Goal: Information Seeking & Learning: Learn about a topic

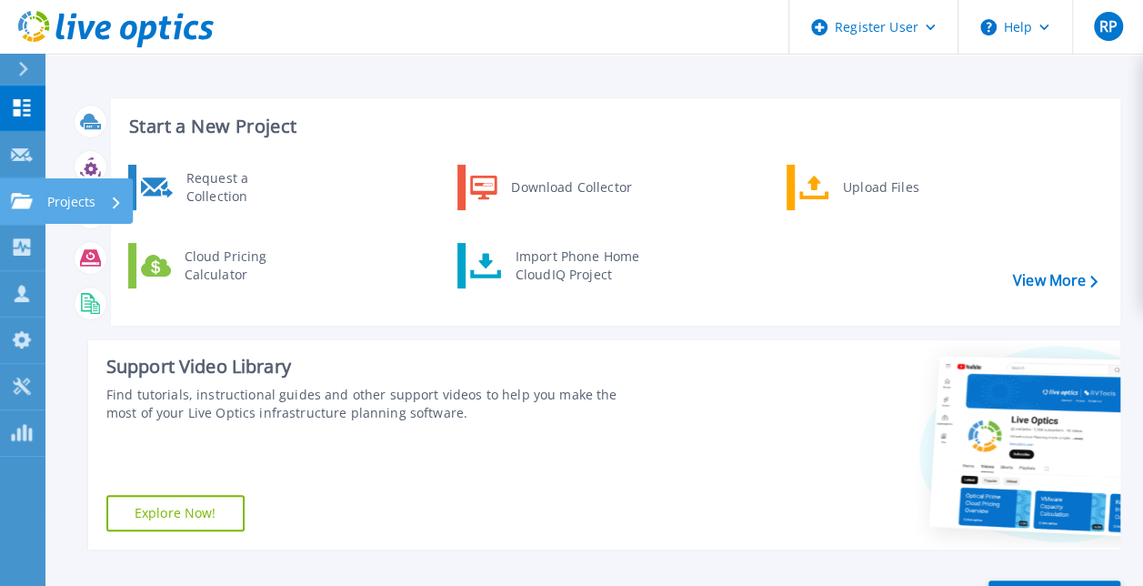
click at [21, 198] on icon at bounding box center [22, 200] width 22 height 15
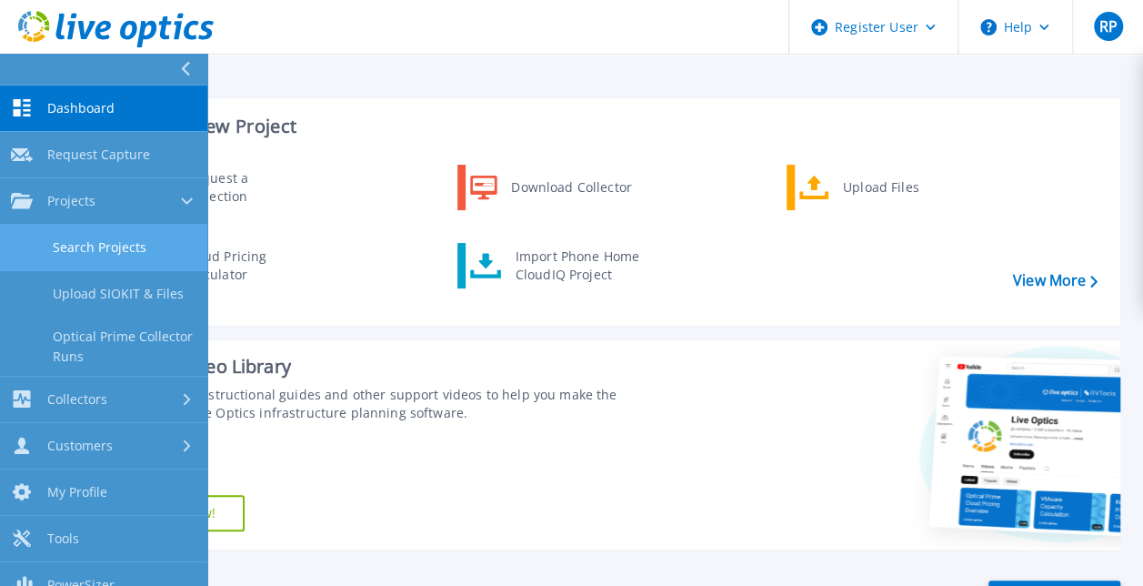
click at [97, 249] on link "Search Projects" at bounding box center [103, 248] width 207 height 46
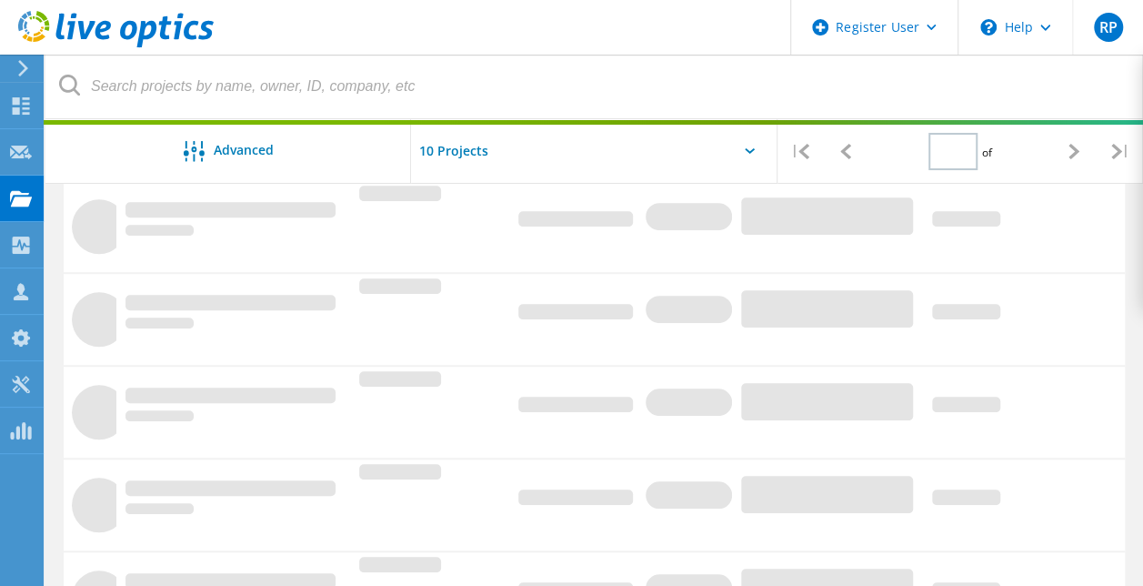
type input "1"
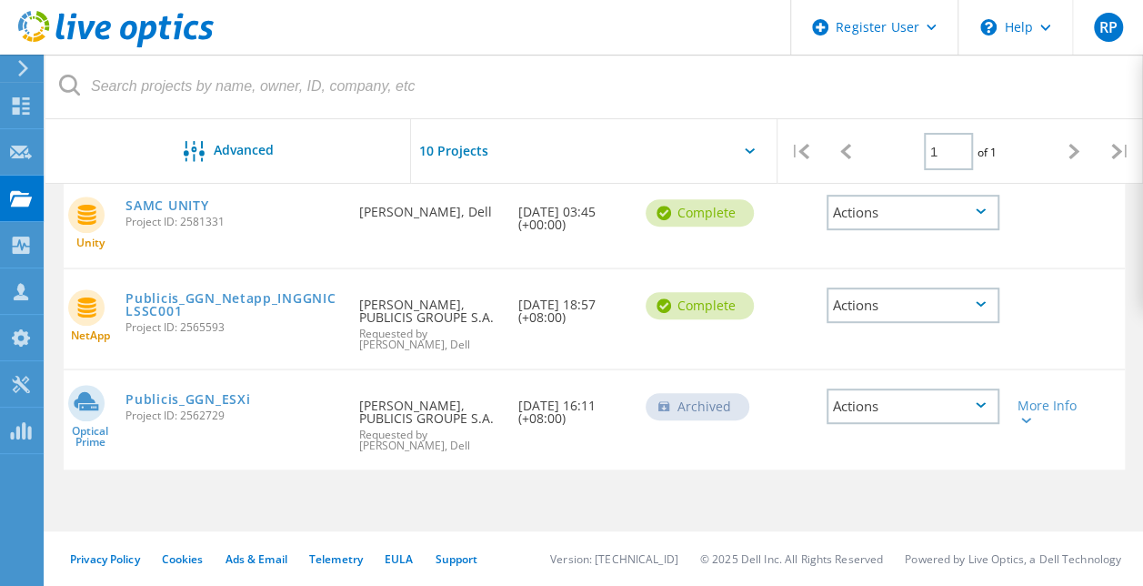
scroll to position [316, 0]
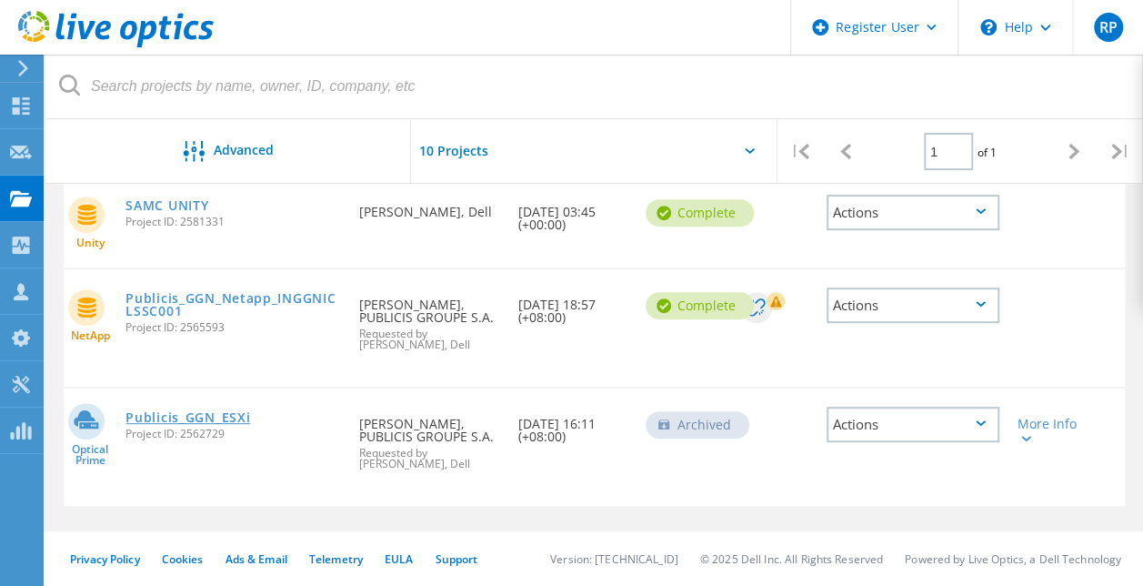
click at [156, 415] on link "Publicis_GGN_ESXi" at bounding box center [188, 417] width 125 height 13
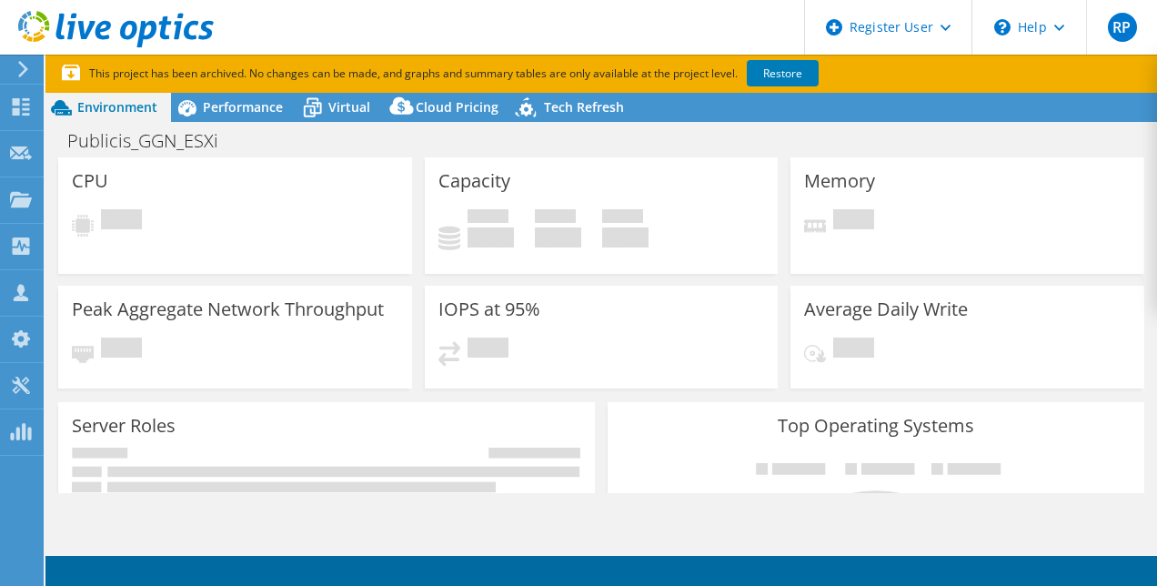
select select "[GEOGRAPHIC_DATA]"
select select "INR"
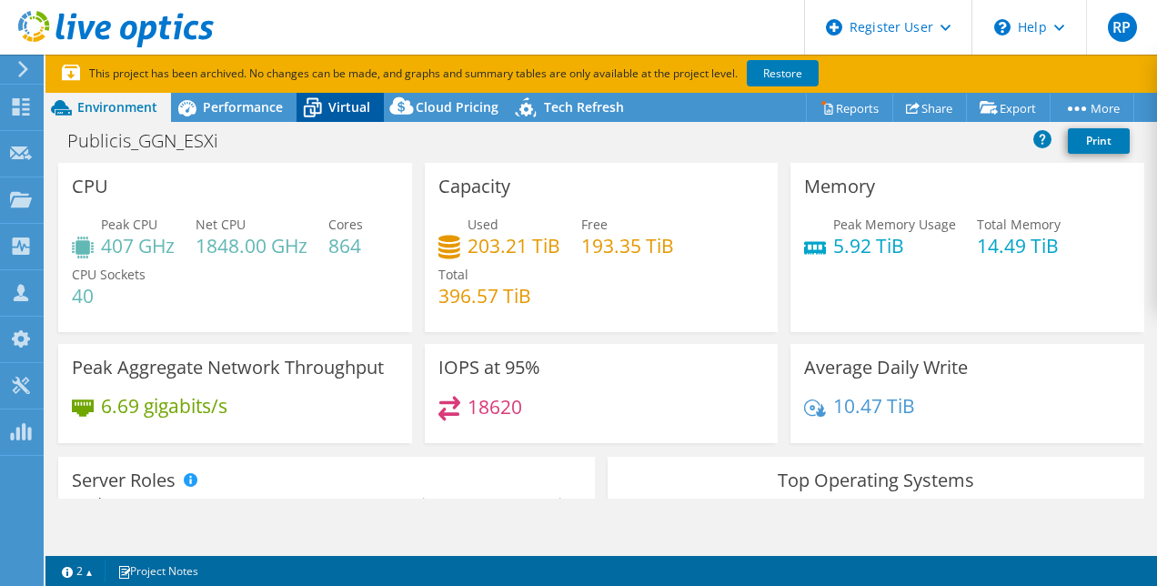
click at [306, 106] on icon at bounding box center [313, 109] width 18 height 15
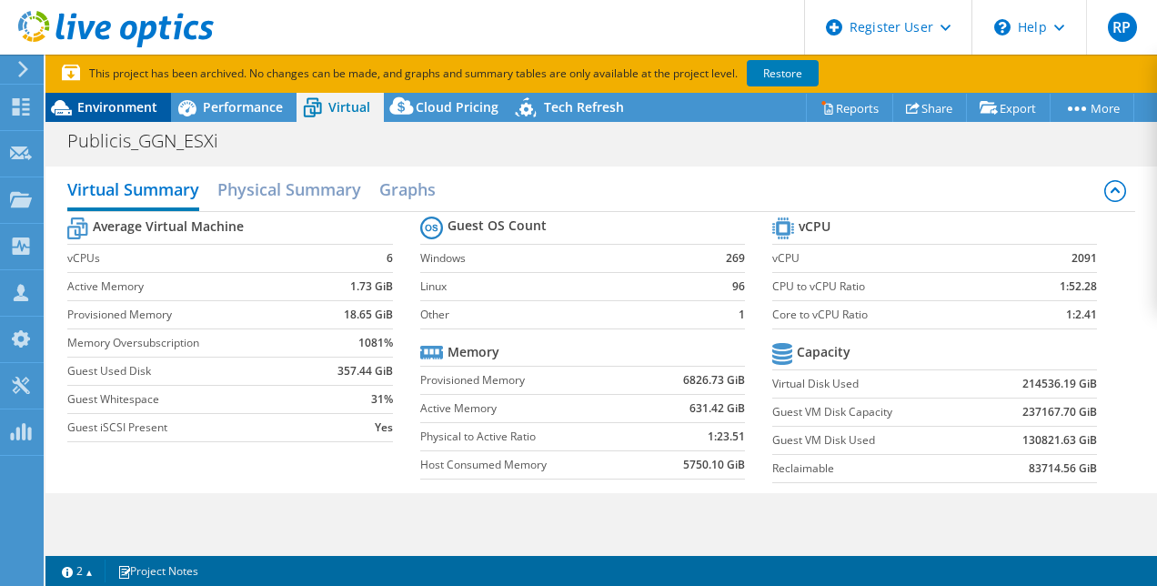
click at [138, 109] on span "Environment" at bounding box center [117, 106] width 80 height 17
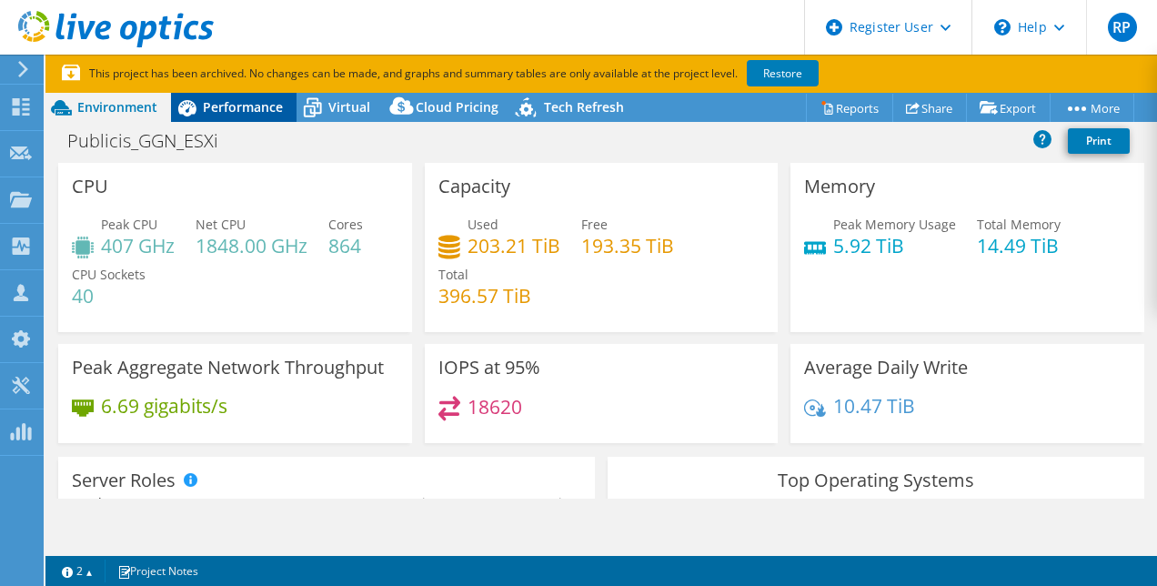
click at [269, 112] on span "Performance" at bounding box center [243, 106] width 80 height 17
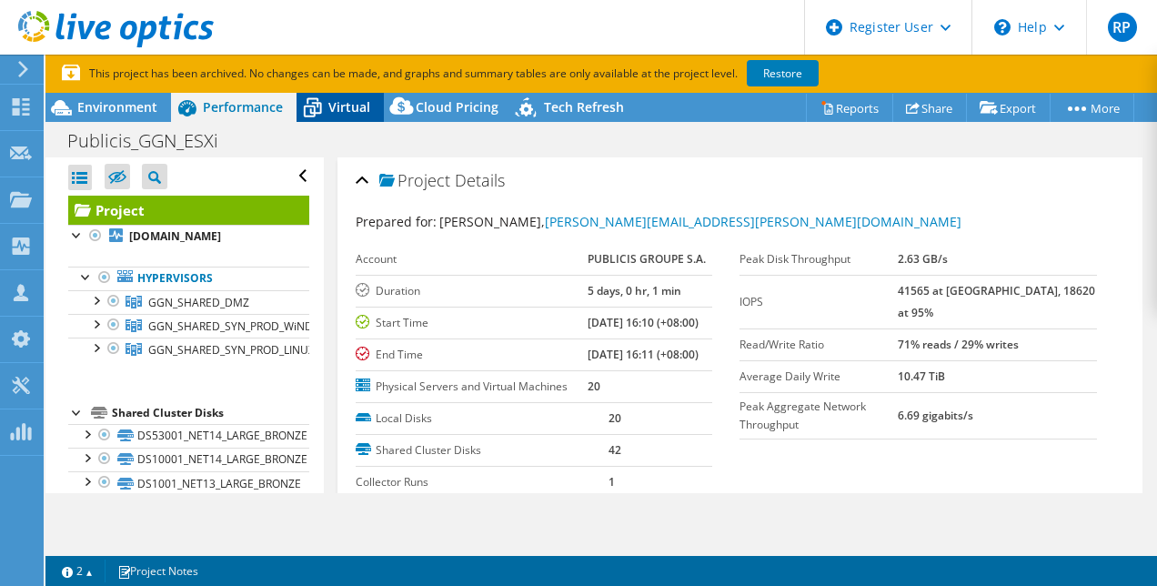
click at [324, 106] on icon at bounding box center [313, 108] width 32 height 32
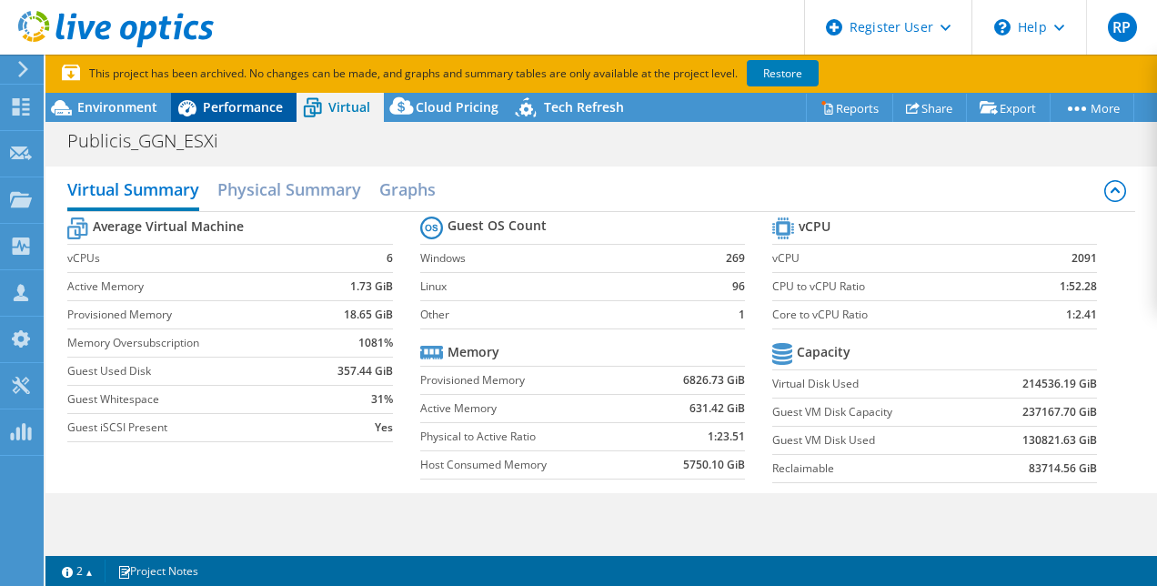
click at [257, 115] on span "Performance" at bounding box center [243, 106] width 80 height 17
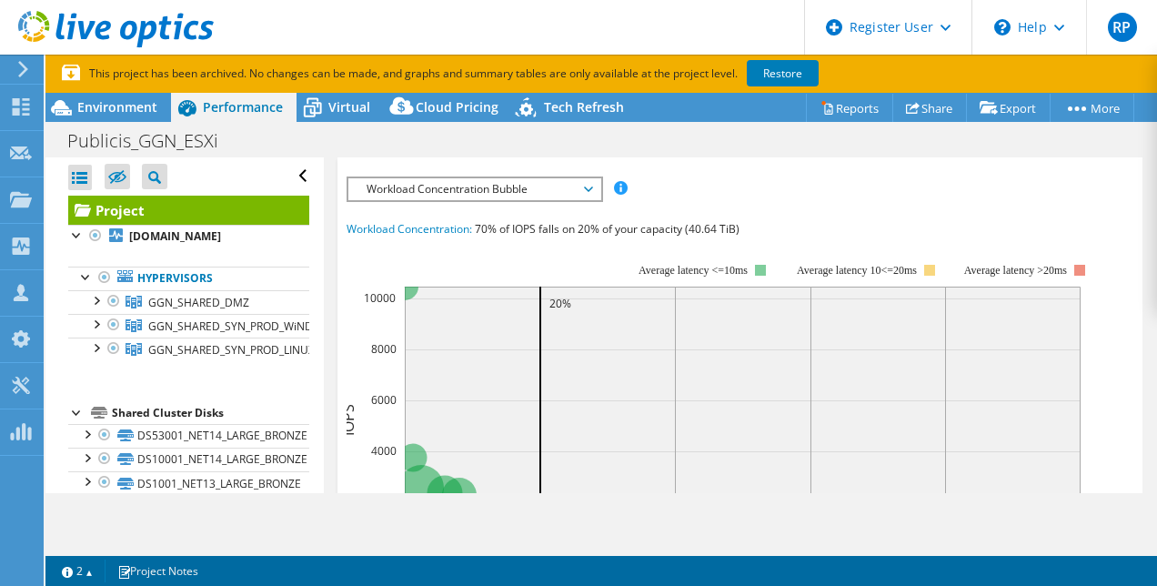
scroll to position [364, 0]
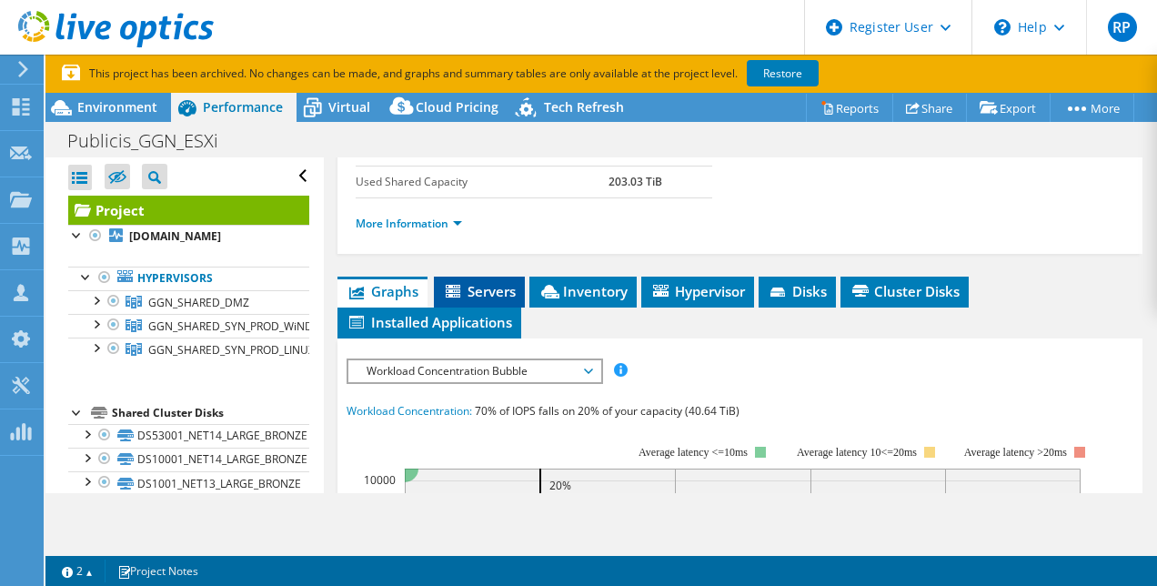
click at [478, 300] on span "Servers" at bounding box center [479, 291] width 73 height 18
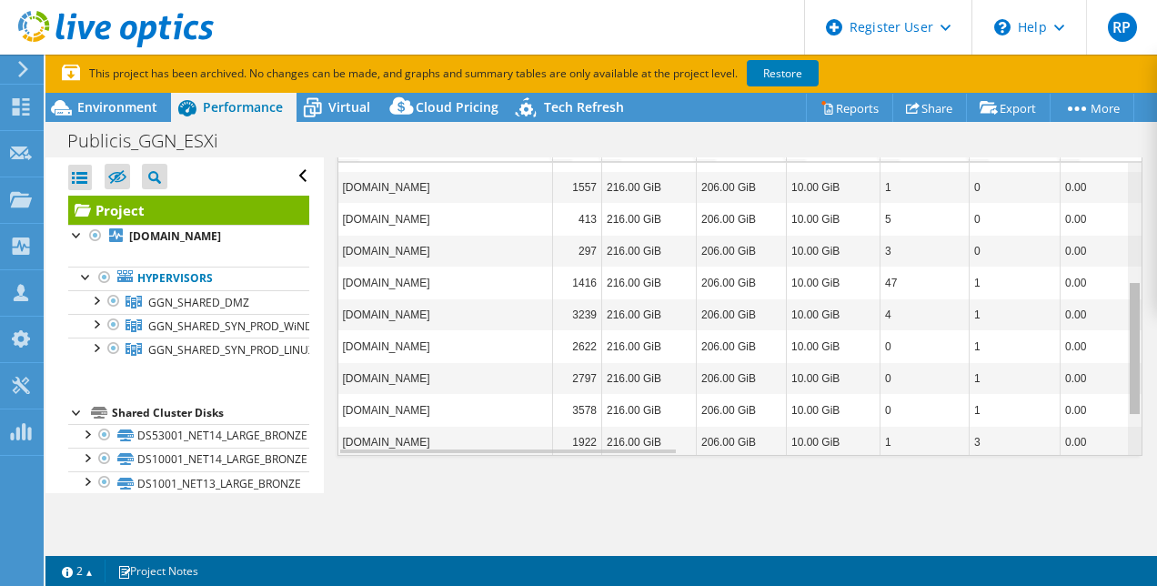
scroll to position [346, 0]
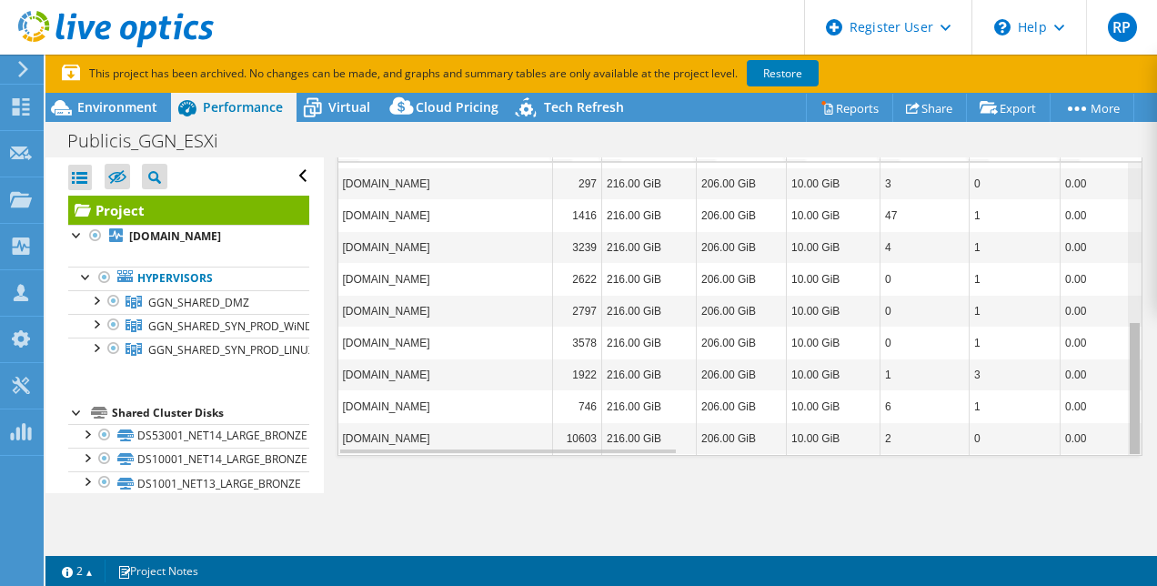
drag, startPoint x: 1123, startPoint y: 367, endPoint x: 1104, endPoint y: 355, distance: 23.0
click at [1104, 355] on body "RP Dell User [PERSON_NAME] [EMAIL_ADDRESS][PERSON_NAME][DOMAIN_NAME] Dell My Pr…" at bounding box center [578, 293] width 1157 height 586
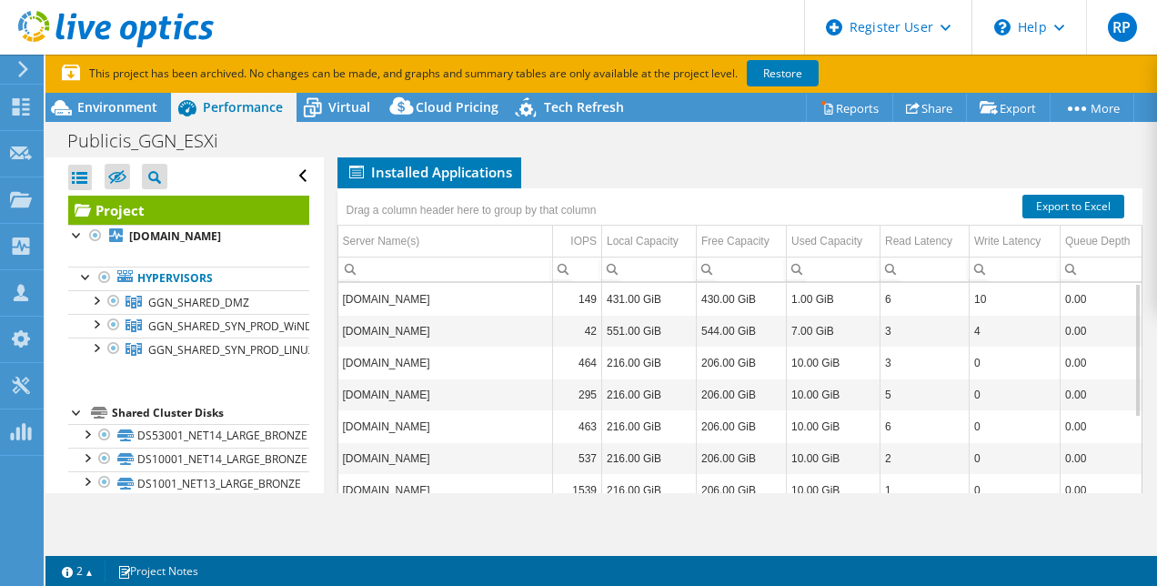
scroll to position [324, 0]
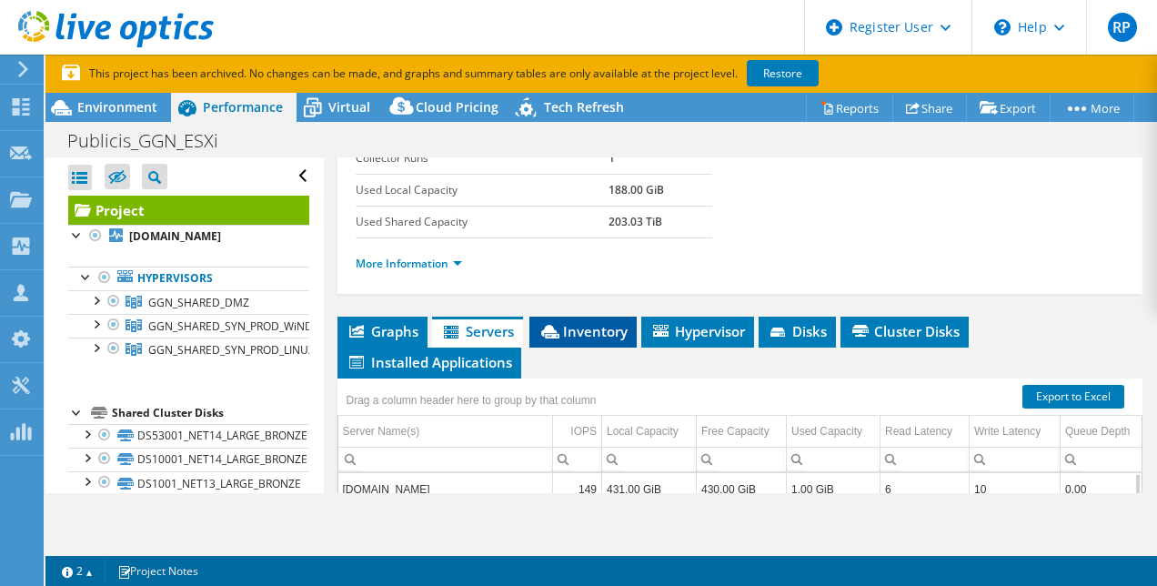
click at [586, 340] on span "Inventory" at bounding box center [582, 331] width 89 height 18
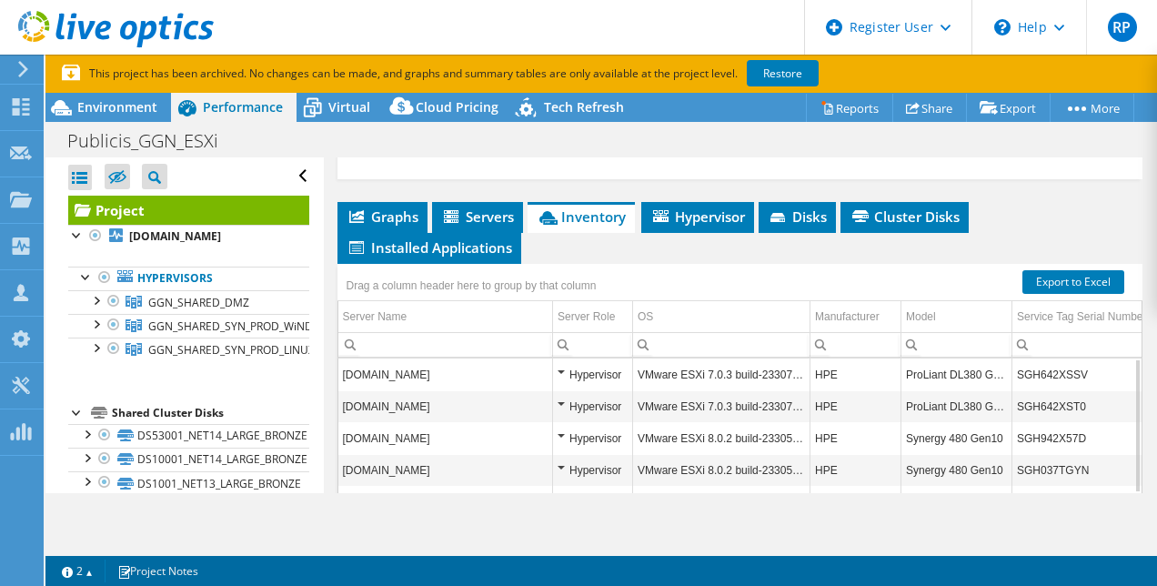
scroll to position [415, 0]
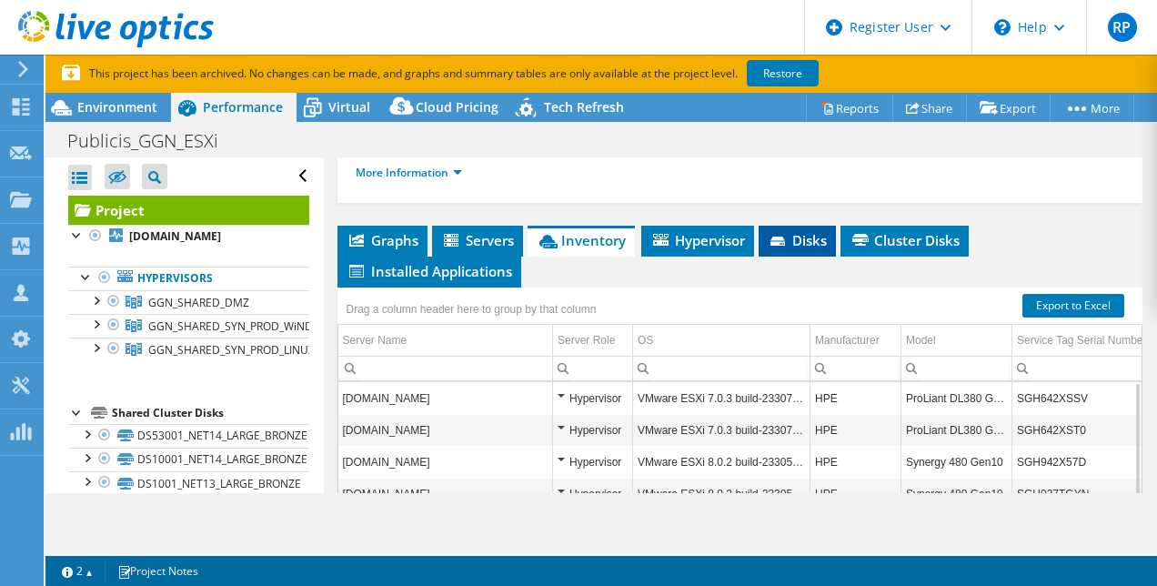
click at [780, 257] on li "Disks" at bounding box center [797, 241] width 77 height 31
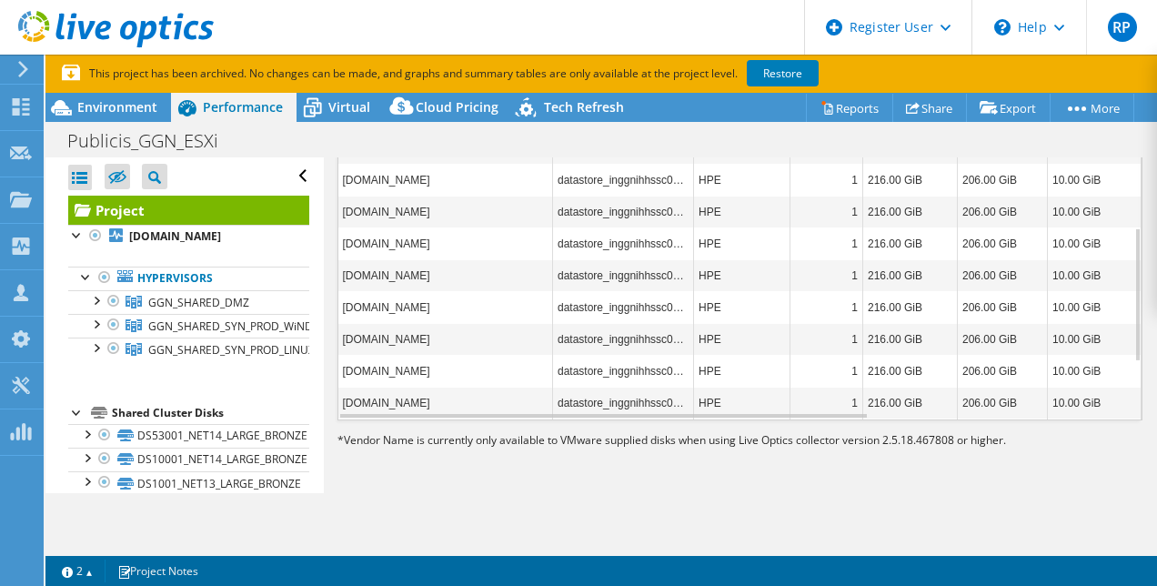
scroll to position [0, 0]
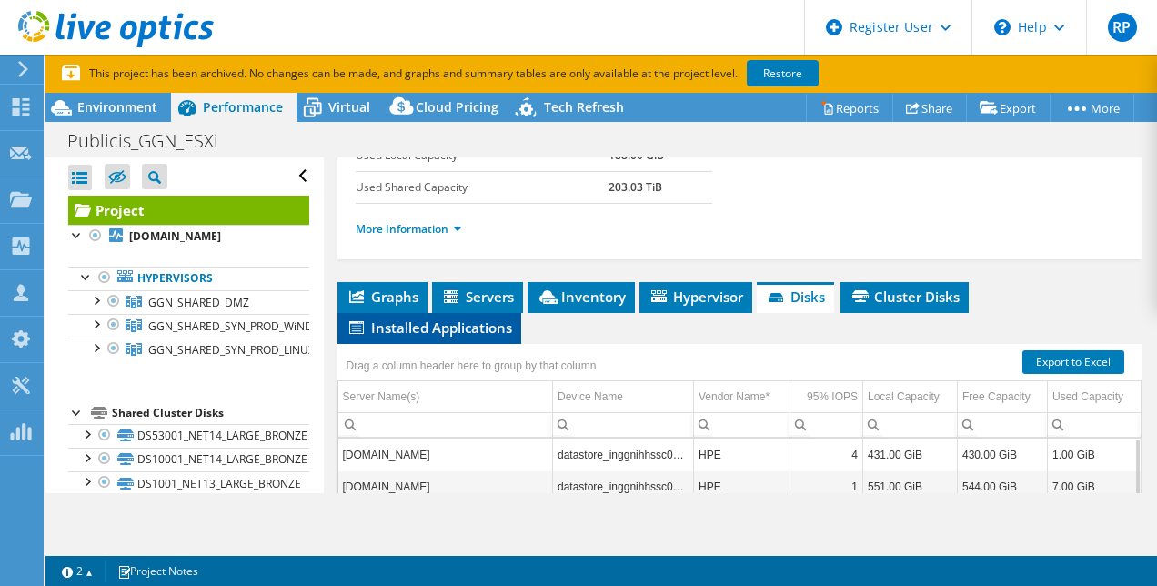
click at [463, 337] on span "Installed Applications" at bounding box center [430, 327] width 166 height 18
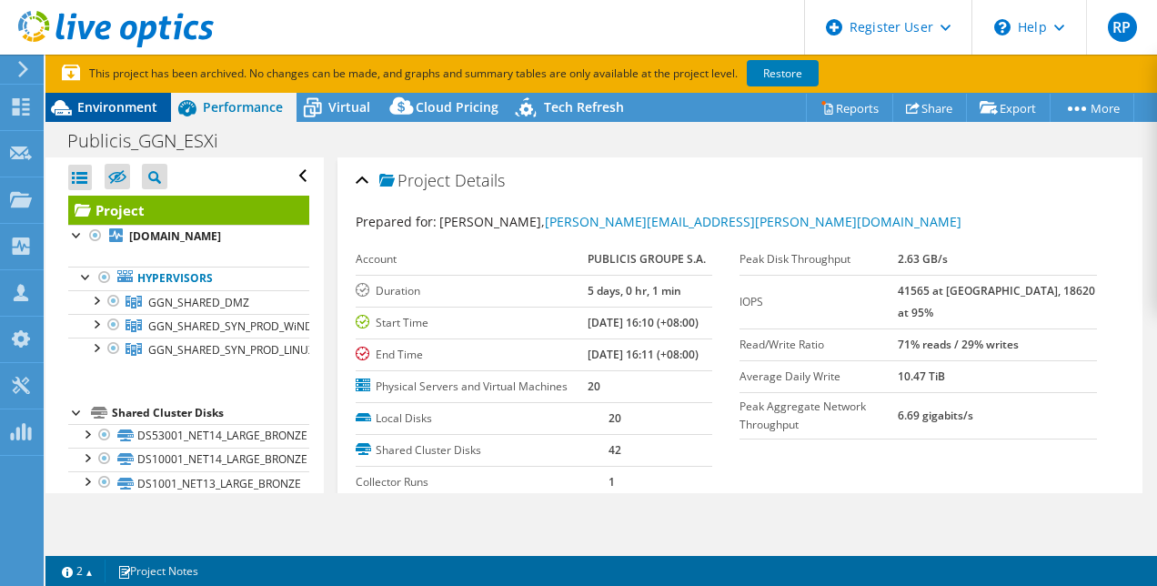
click at [136, 100] on span "Environment" at bounding box center [117, 106] width 80 height 17
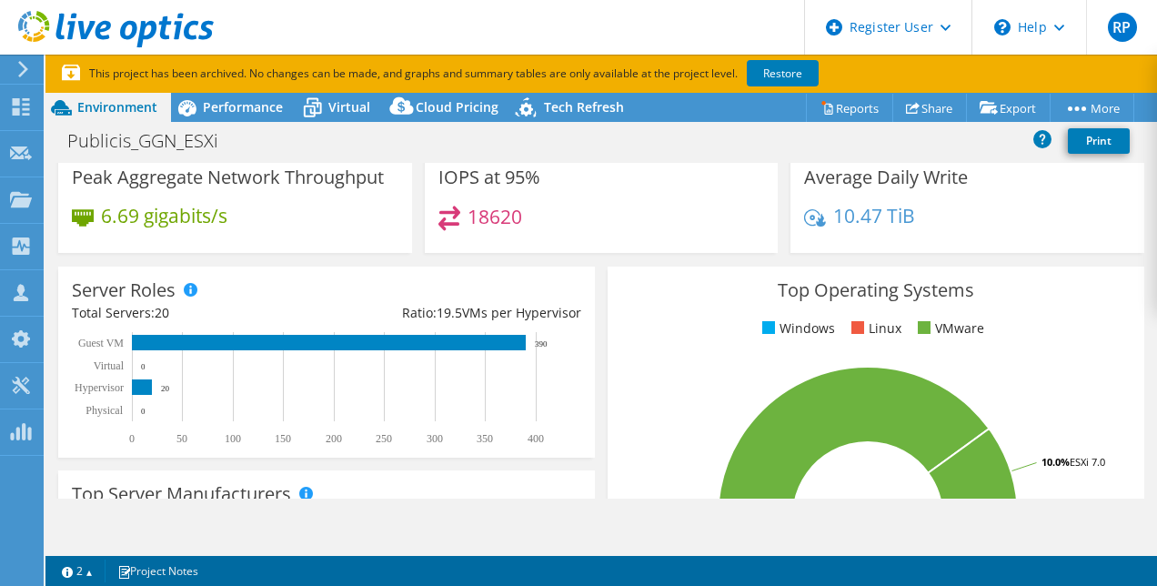
scroll to position [182, 0]
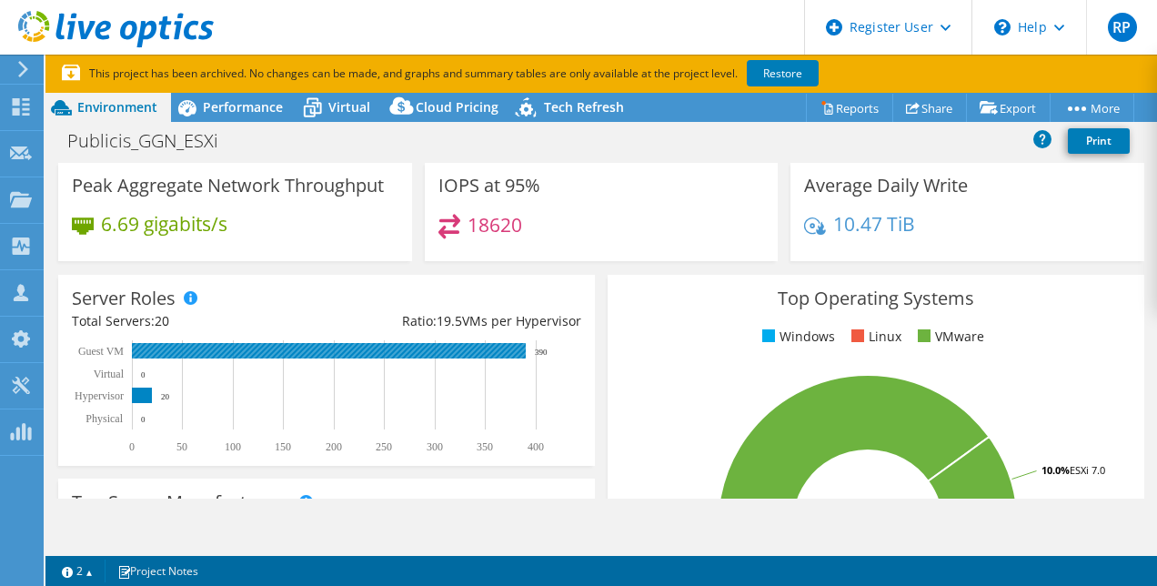
click at [515, 349] on rect at bounding box center [329, 350] width 394 height 15
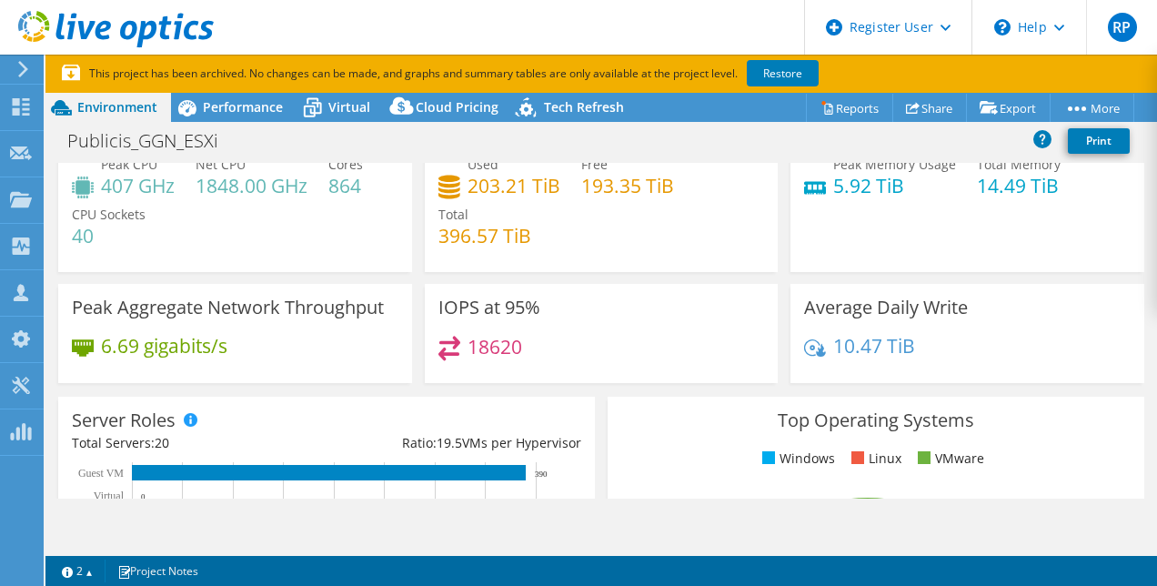
scroll to position [0, 0]
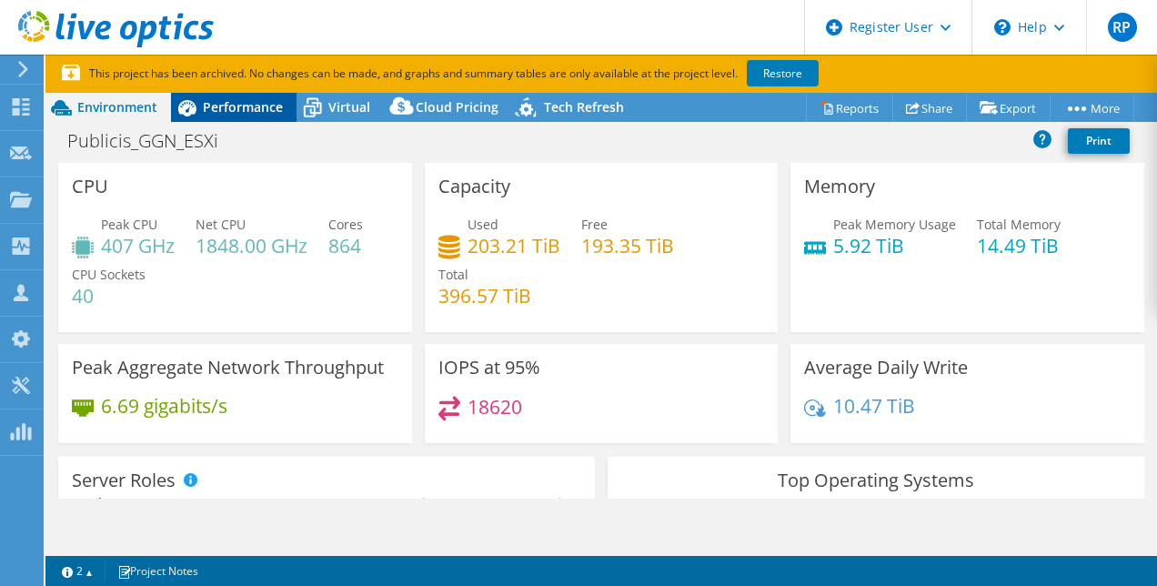
click at [243, 118] on div "Performance" at bounding box center [234, 107] width 126 height 29
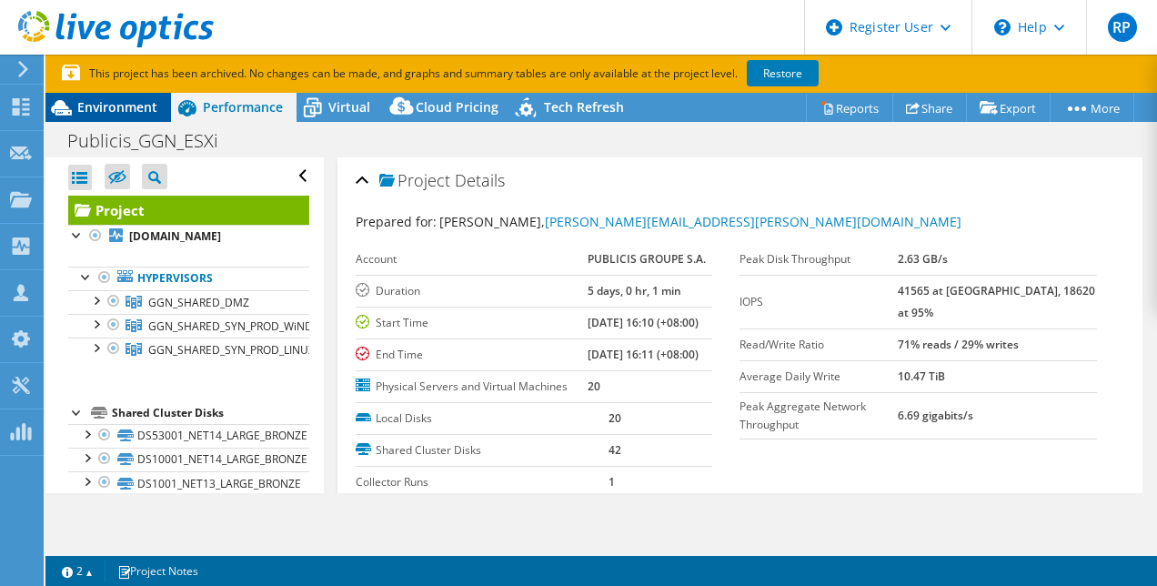
click at [149, 99] on span "Environment" at bounding box center [117, 106] width 80 height 17
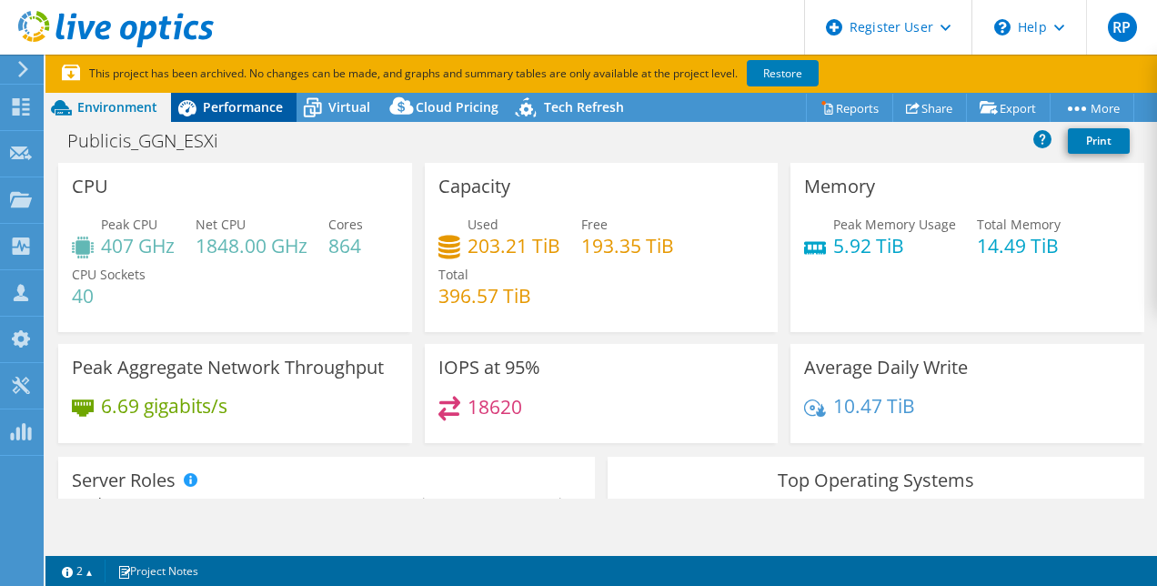
click at [223, 115] on span "Performance" at bounding box center [243, 106] width 80 height 17
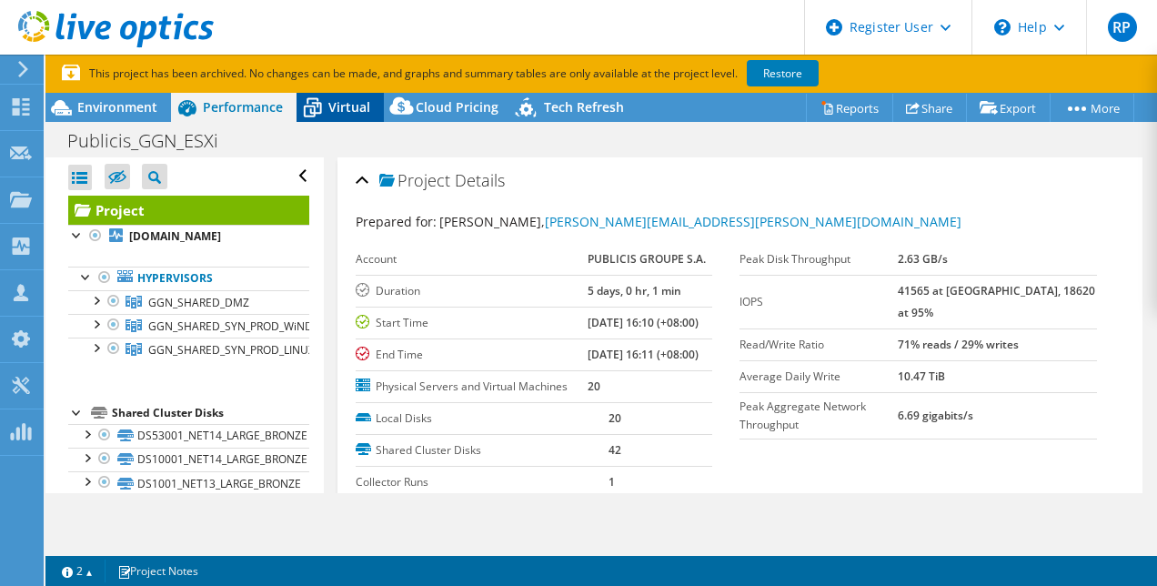
click at [347, 106] on span "Virtual" at bounding box center [349, 106] width 42 height 17
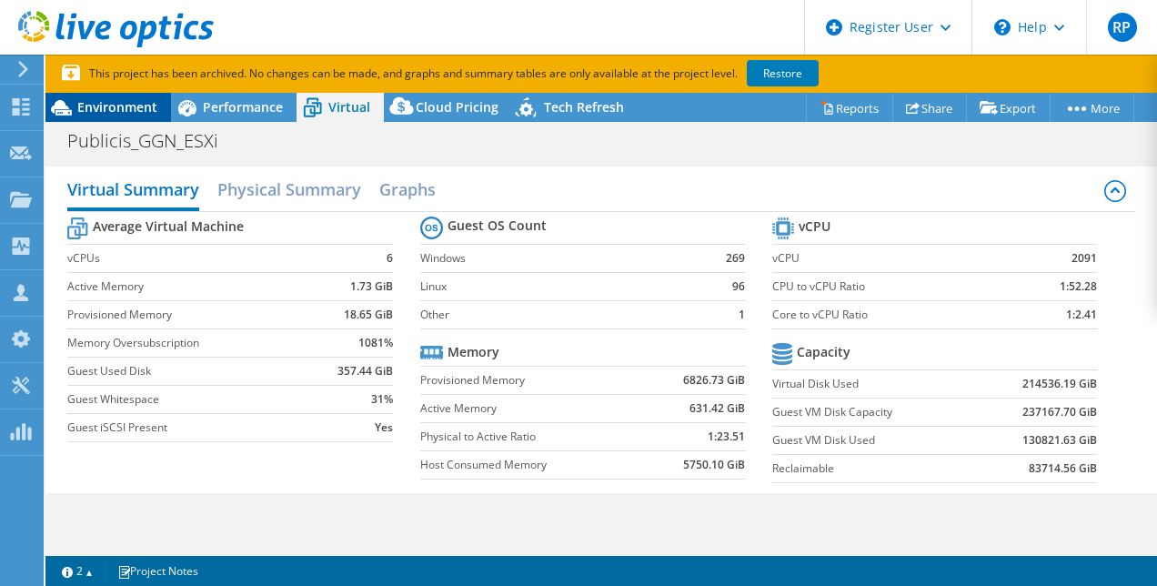
click at [134, 105] on span "Environment" at bounding box center [117, 106] width 80 height 17
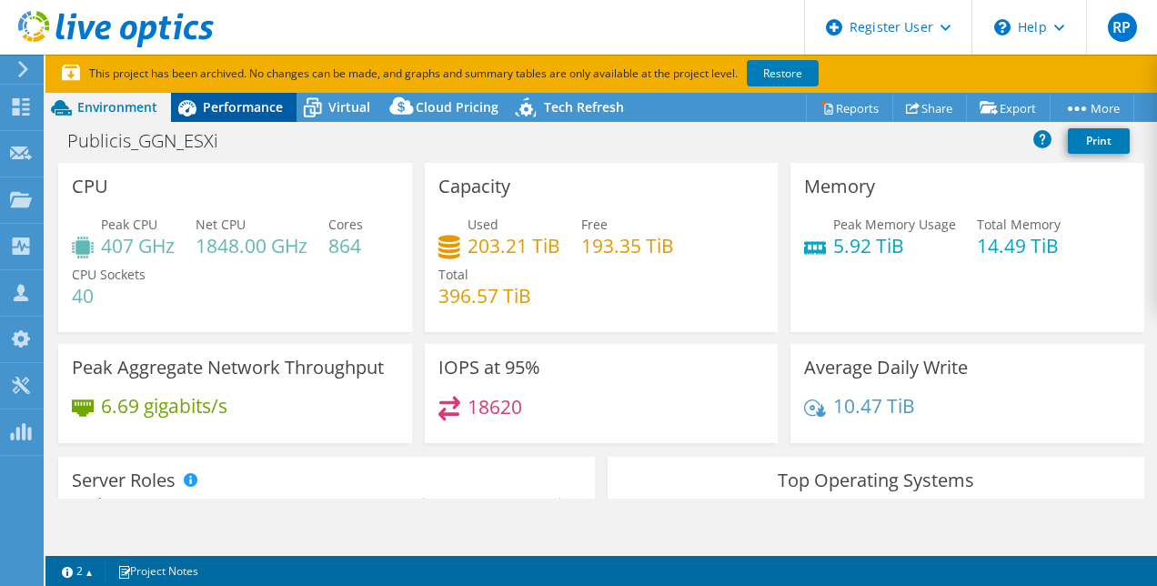
click at [234, 96] on div "Performance" at bounding box center [234, 107] width 126 height 29
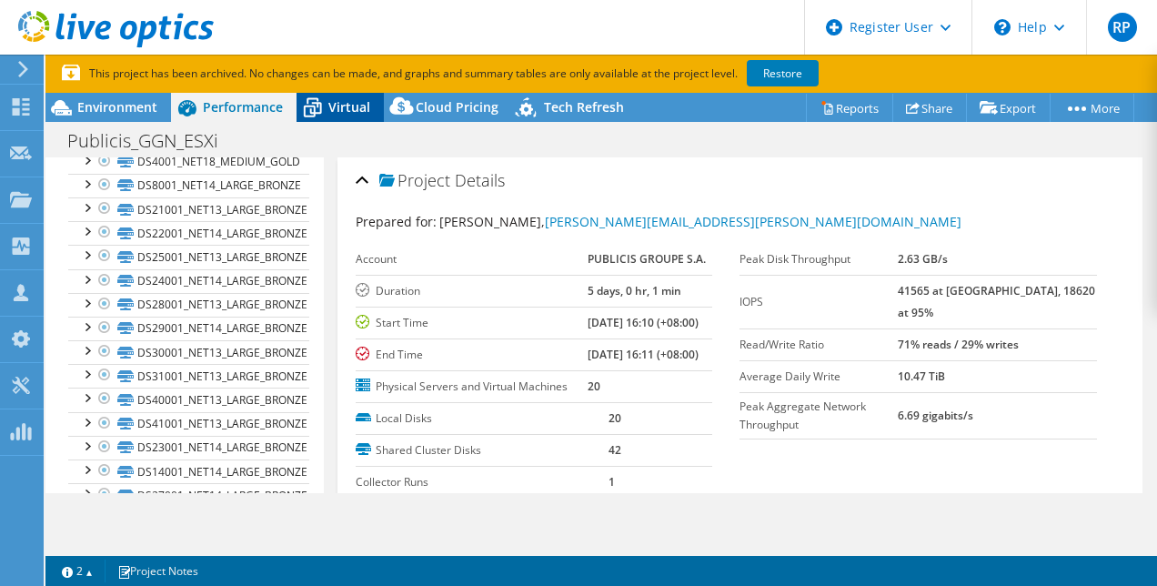
click at [352, 116] on div "Virtual" at bounding box center [340, 107] width 87 height 29
